Goal: Share content

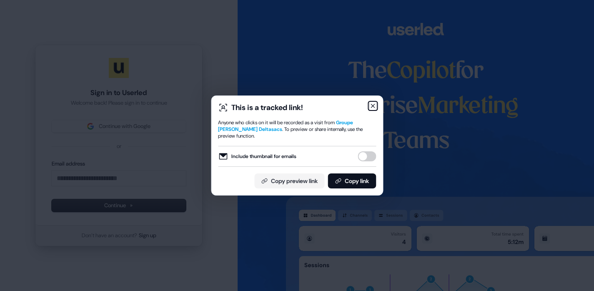
click at [371, 103] on icon "button" at bounding box center [372, 106] width 7 height 7
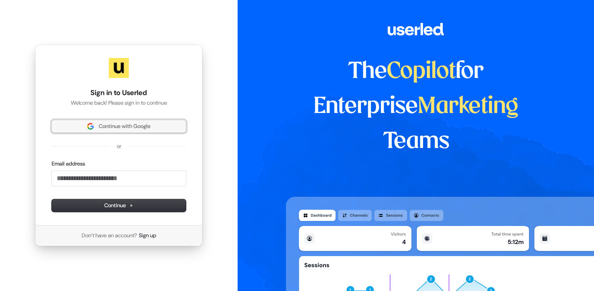
click at [135, 125] on span "Continue with Google" at bounding box center [125, 127] width 52 height 8
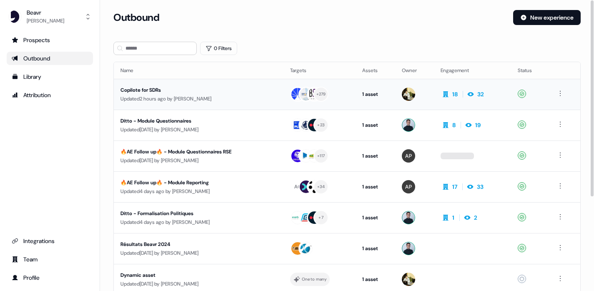
click at [188, 105] on td "Copilote for SDRs Updated 2 hours ago by [PERSON_NAME]" at bounding box center [199, 94] width 170 height 31
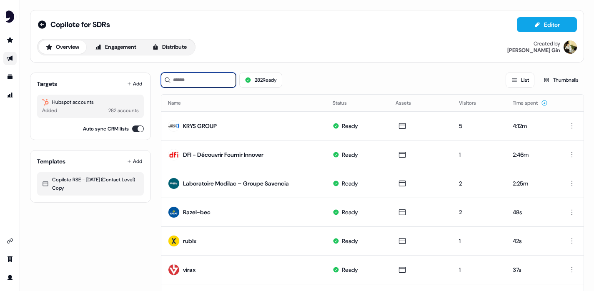
click at [212, 83] on input at bounding box center [198, 80] width 75 height 15
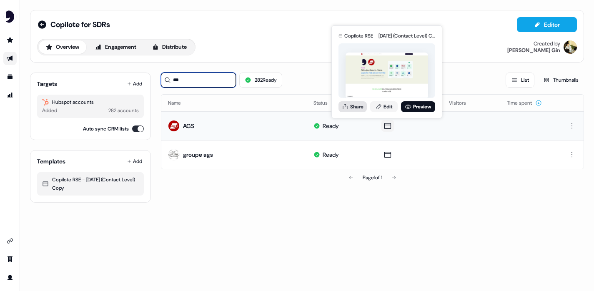
type input "***"
click at [353, 106] on button "Share" at bounding box center [352, 106] width 28 height 11
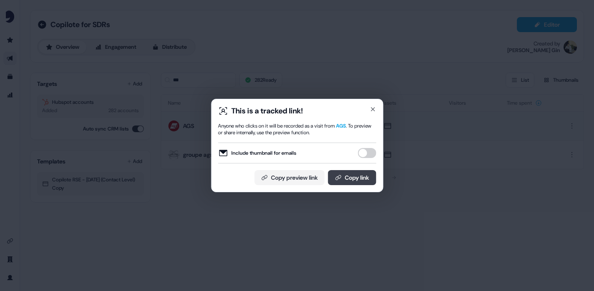
click at [342, 176] on button "Copy link" at bounding box center [352, 177] width 48 height 15
